Goal: Check status

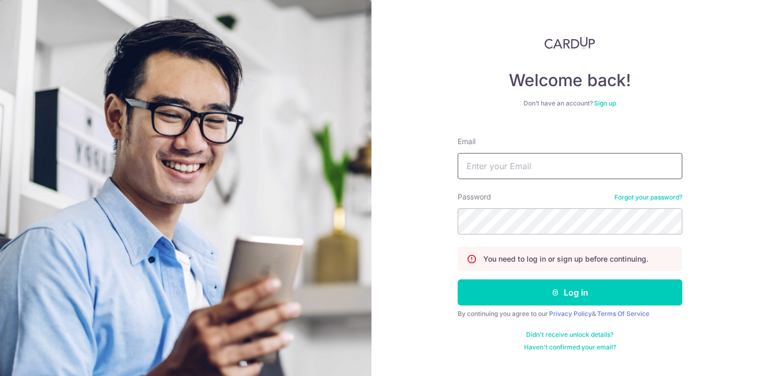
click at [495, 157] on input "Email" at bounding box center [570, 166] width 225 height 26
type input "[DOMAIN_NAME][EMAIL_ADDRESS][DOMAIN_NAME]"
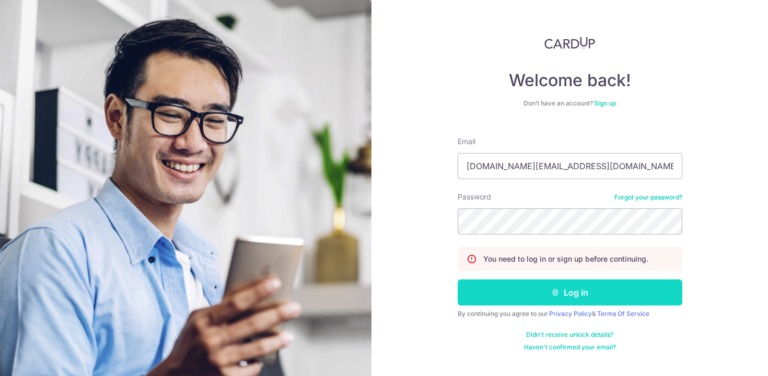
click at [527, 305] on button "Log in" at bounding box center [570, 293] width 225 height 26
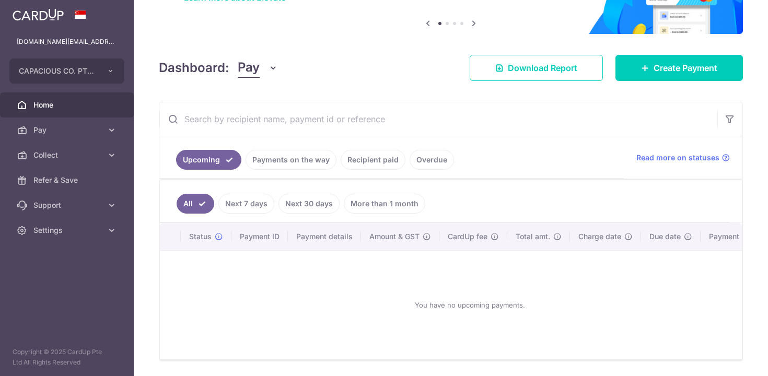
scroll to position [134, 0]
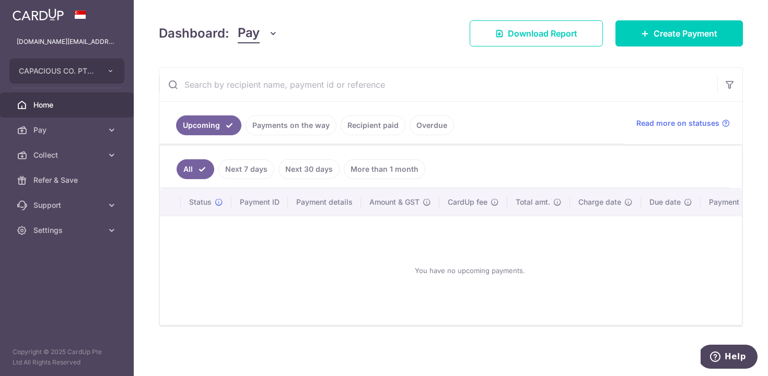
click at [292, 131] on link "Payments on the way" at bounding box center [291, 125] width 91 height 20
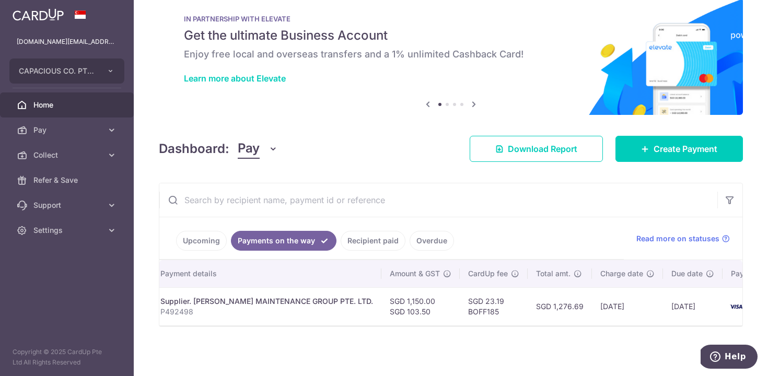
scroll to position [0, 218]
